Goal: Unclear

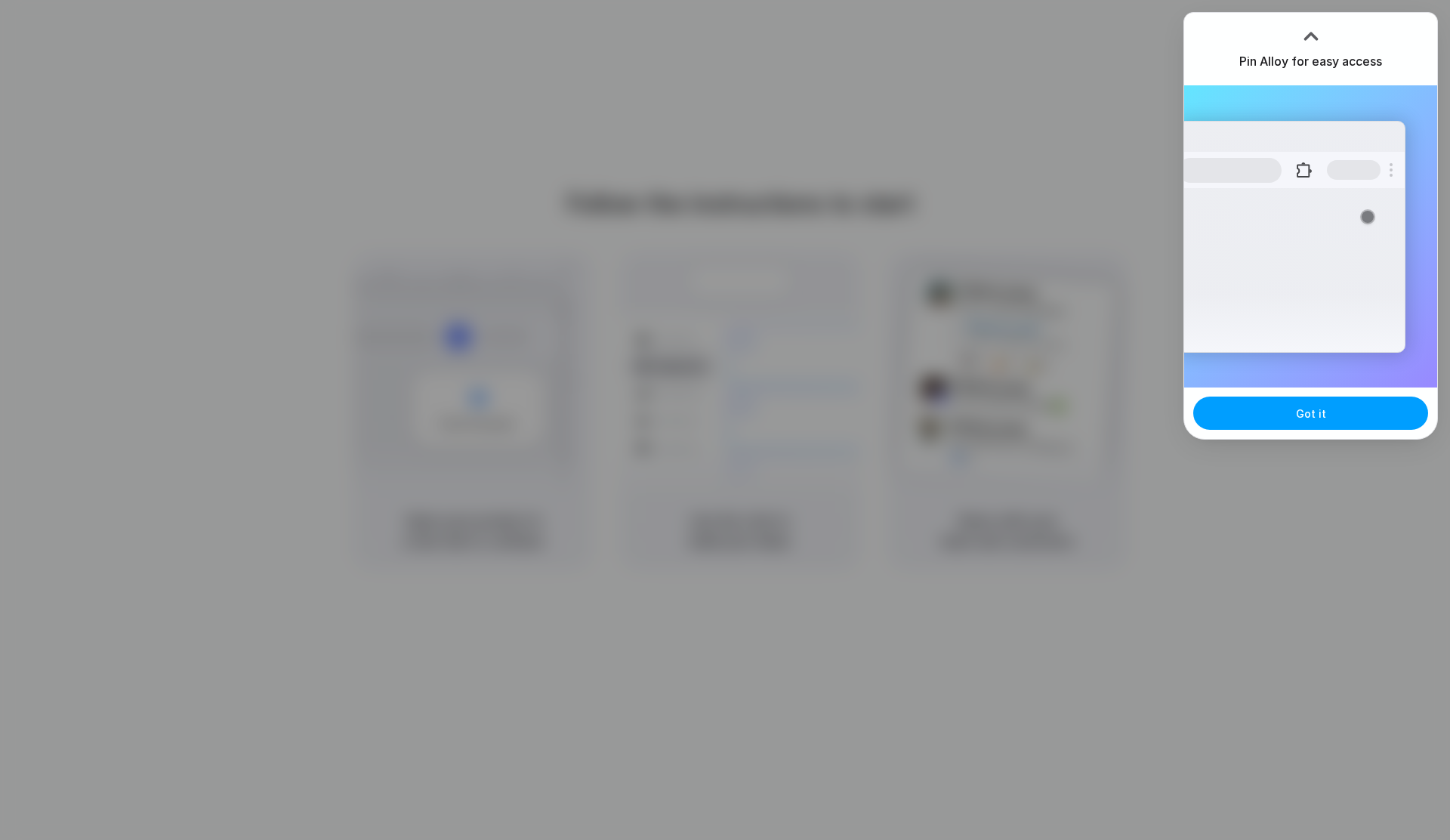
click at [1347, 412] on button "Got it" at bounding box center [1311, 413] width 235 height 33
